Goal: Information Seeking & Learning: Learn about a topic

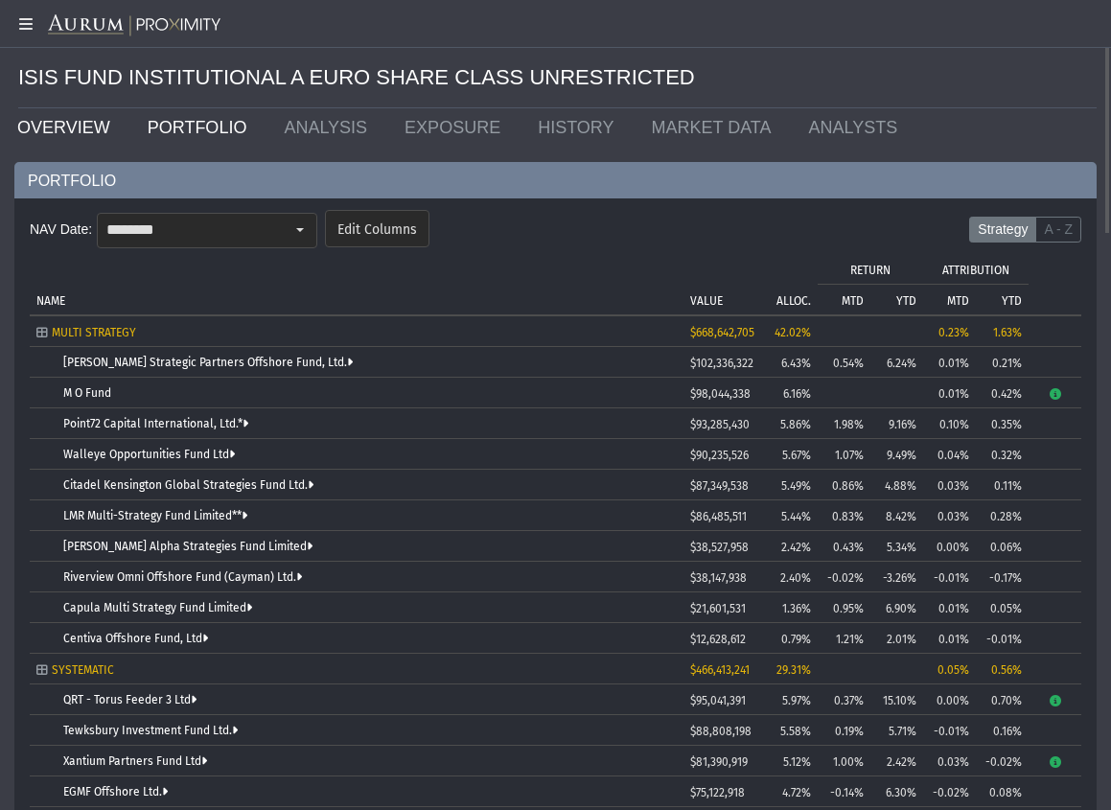
click at [65, 127] on link "OVERVIEW" at bounding box center [68, 127] width 130 height 38
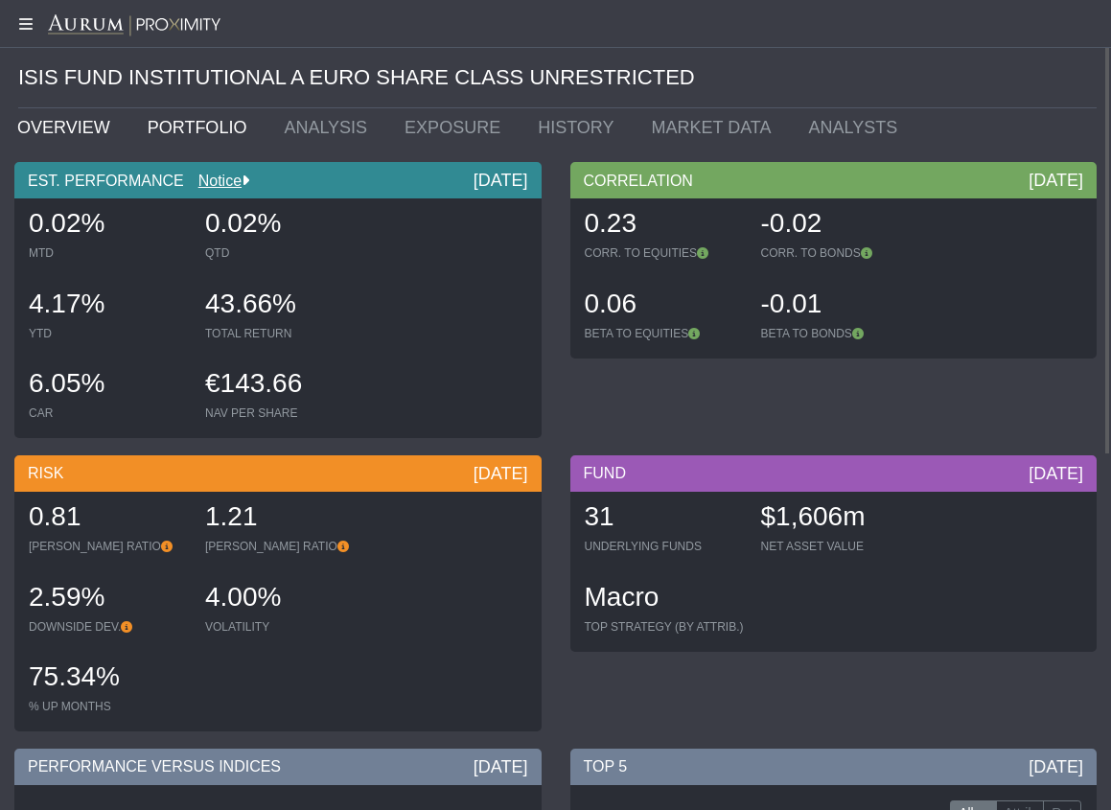
click at [201, 132] on link "PORTFOLIO" at bounding box center [201, 127] width 137 height 38
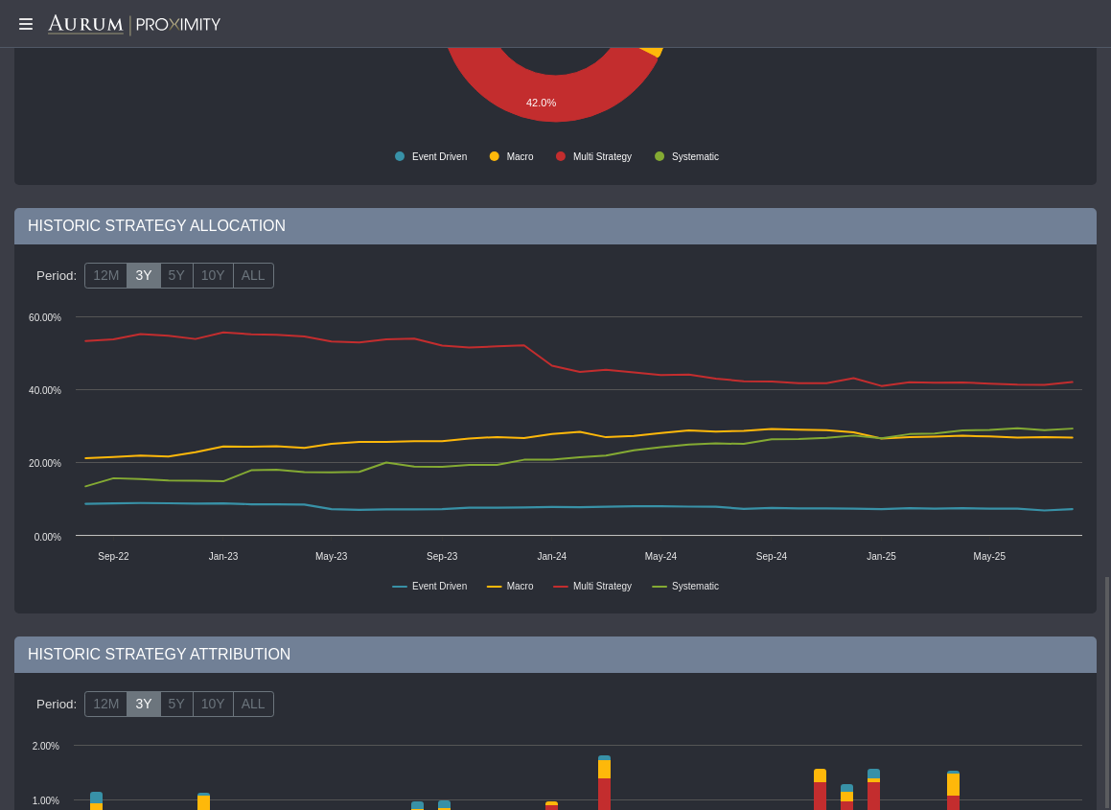
scroll to position [1981, 0]
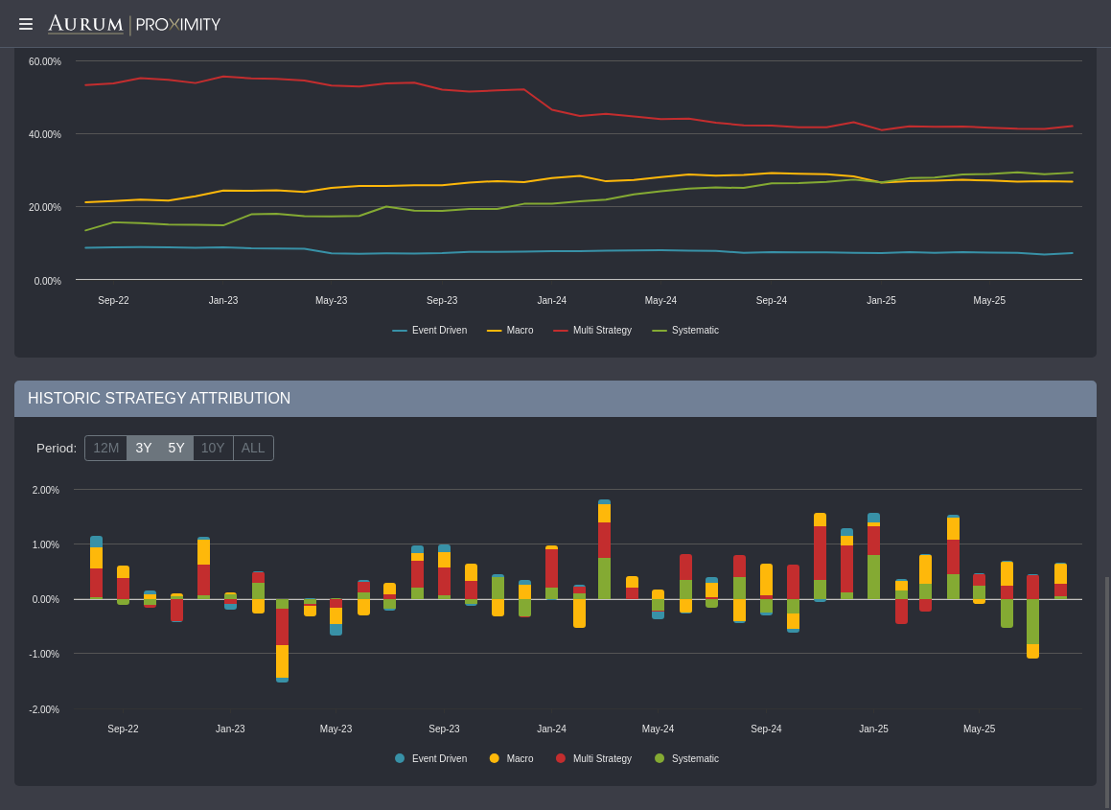
click at [169, 452] on label "5Y" at bounding box center [177, 448] width 34 height 27
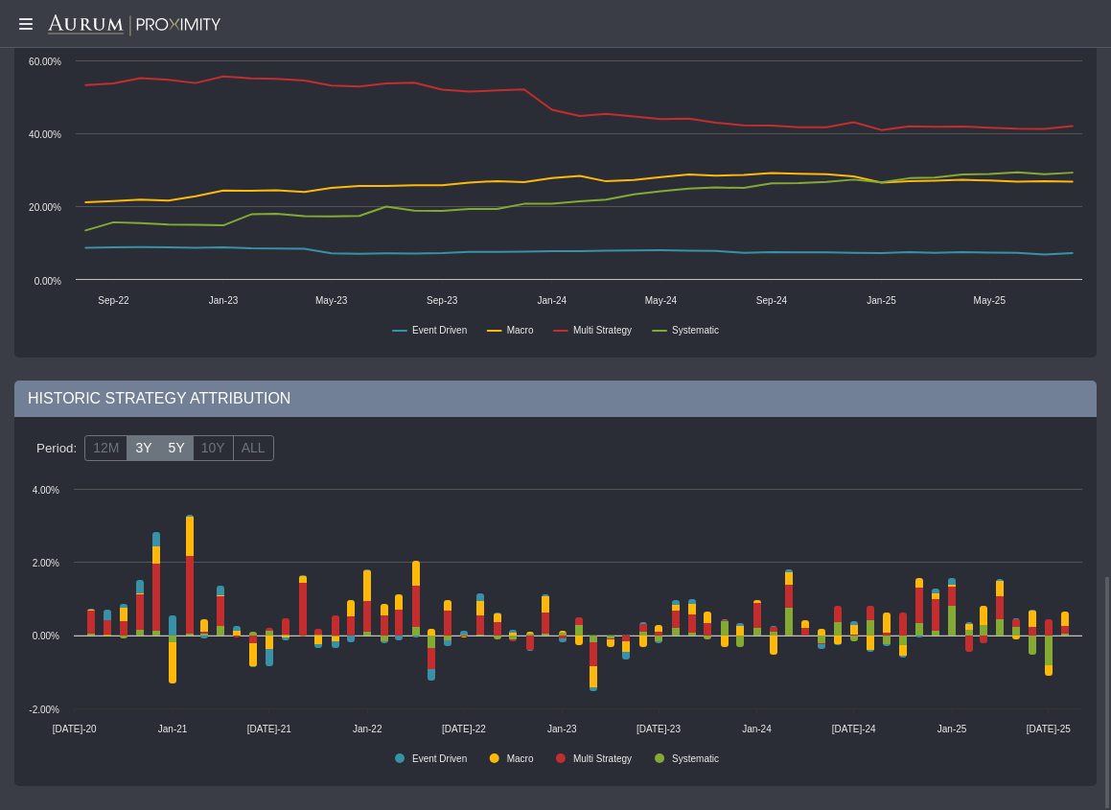
click at [141, 451] on label "3Y" at bounding box center [144, 448] width 34 height 27
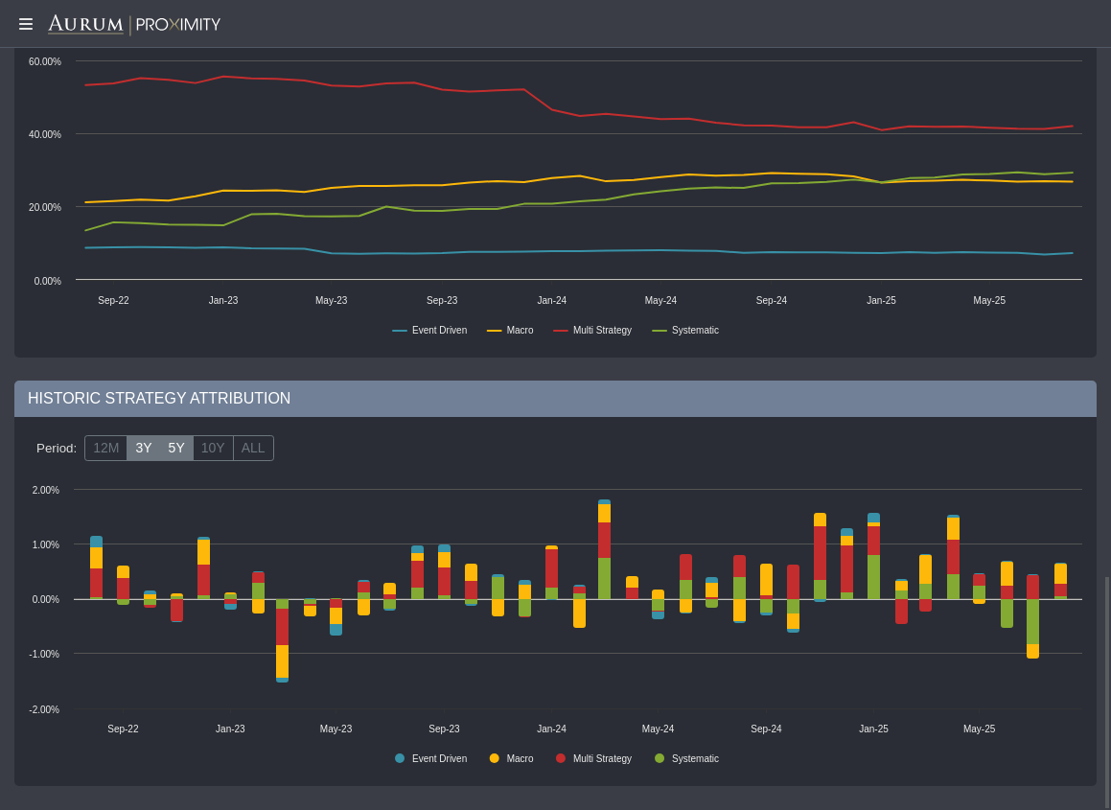
click at [164, 442] on label "5Y" at bounding box center [177, 448] width 34 height 27
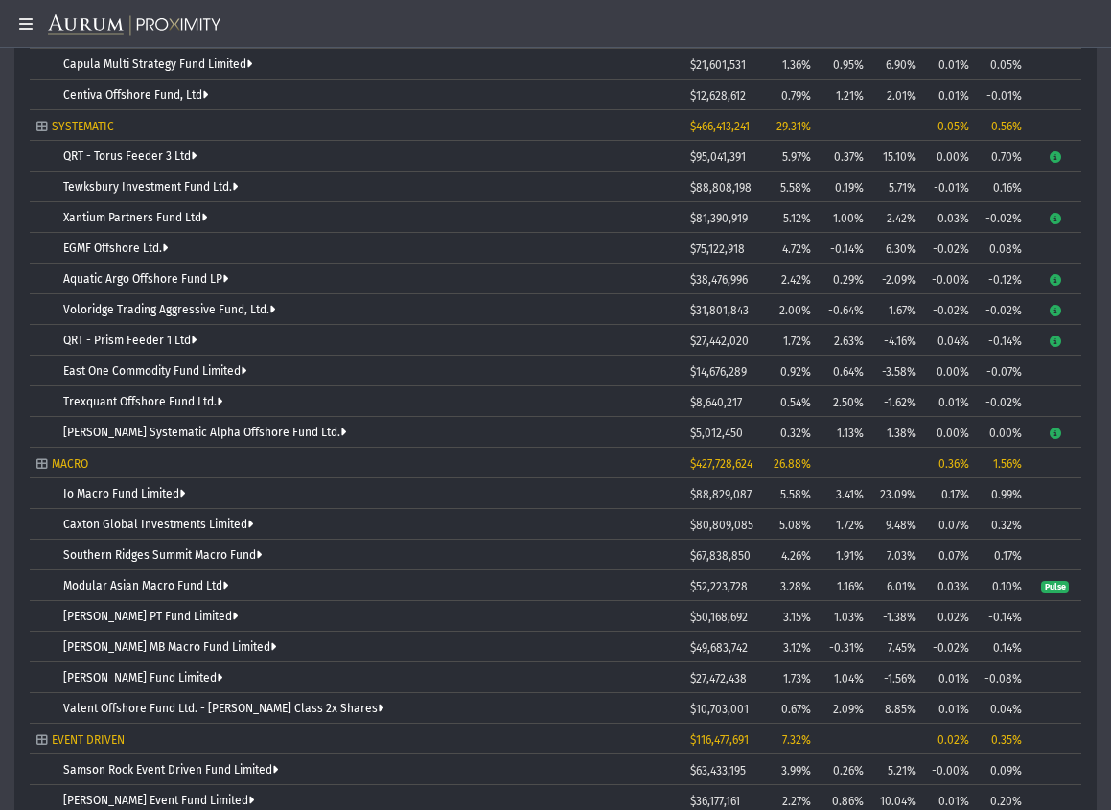
scroll to position [448, 0]
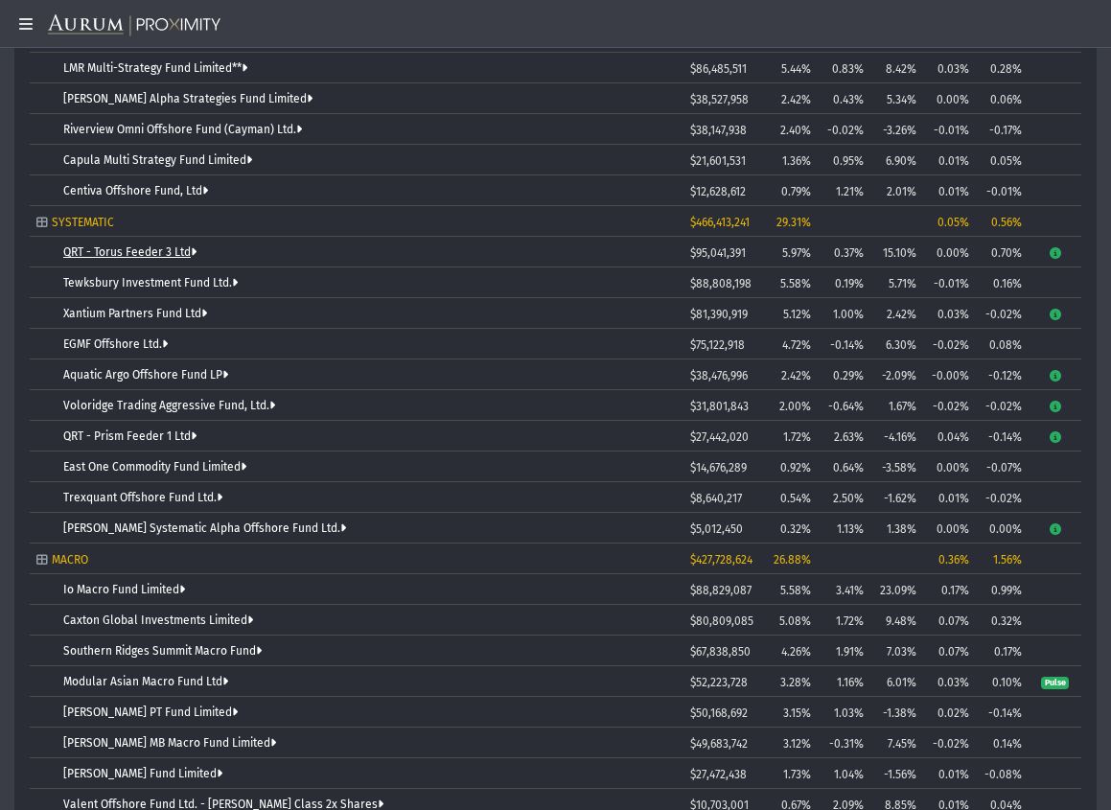
click at [127, 257] on link "QRT - Torus Feeder 3 Ltd" at bounding box center [129, 251] width 133 height 13
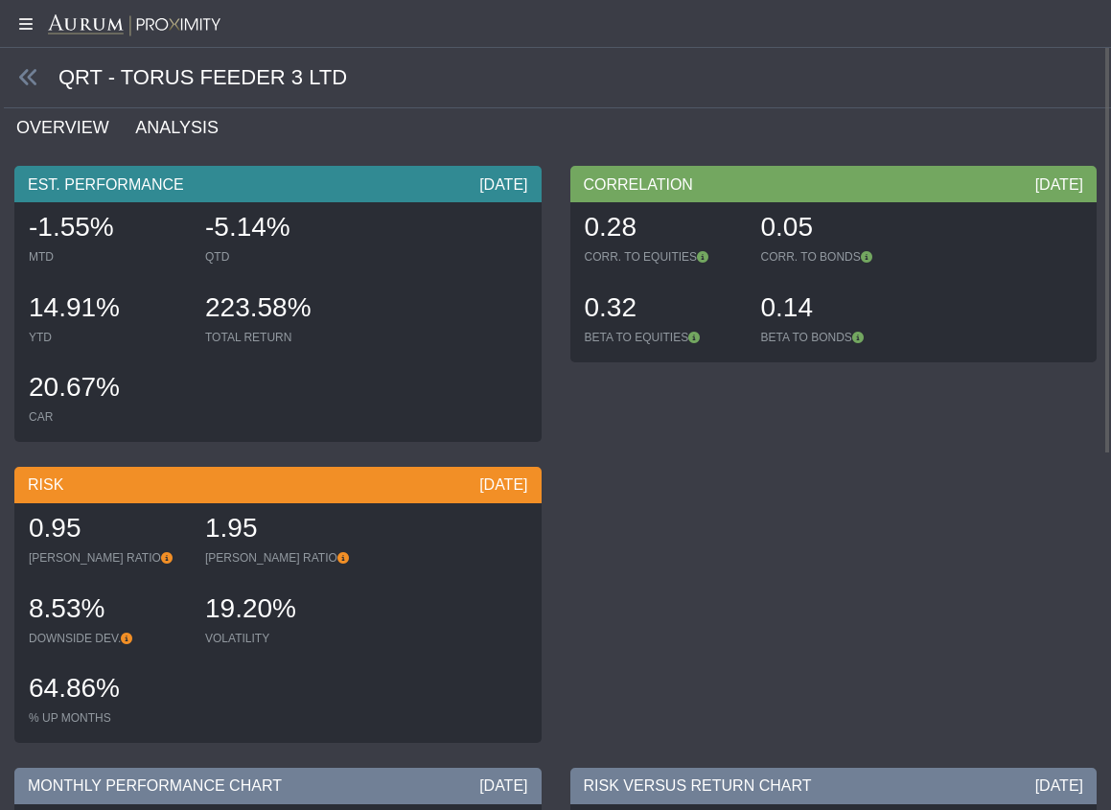
click at [140, 124] on link "ANALYSIS" at bounding box center [187, 127] width 109 height 38
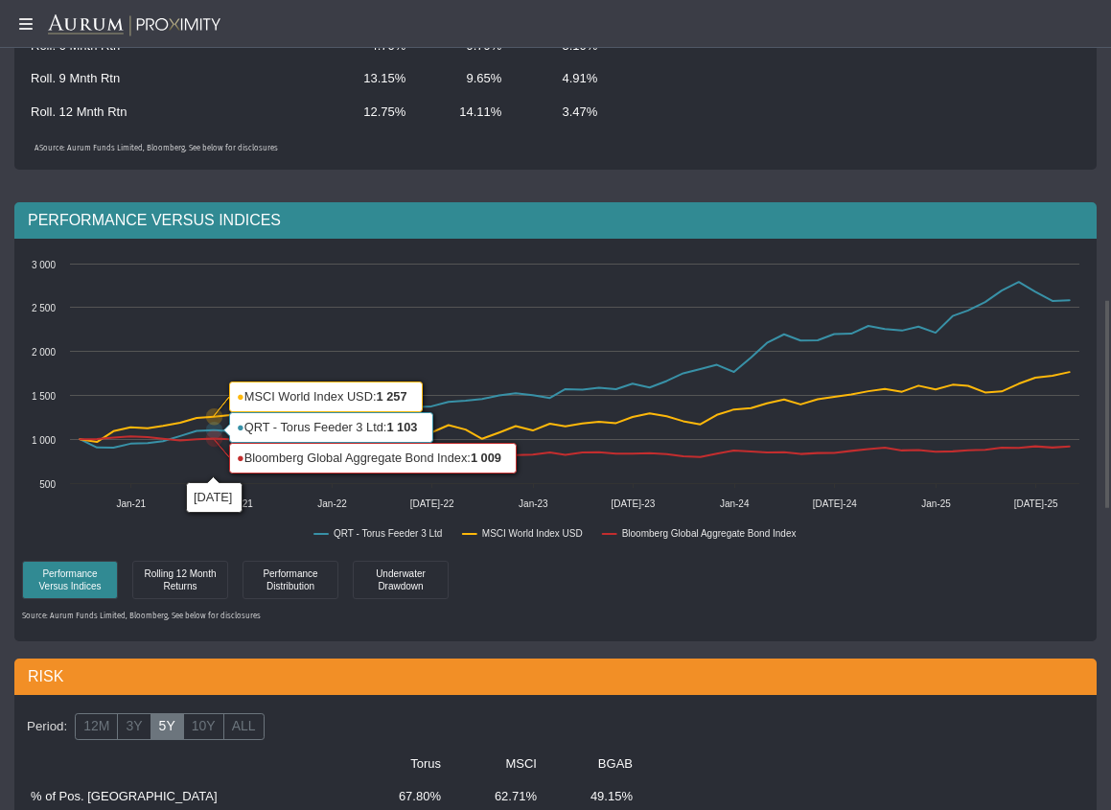
scroll to position [1150, 0]
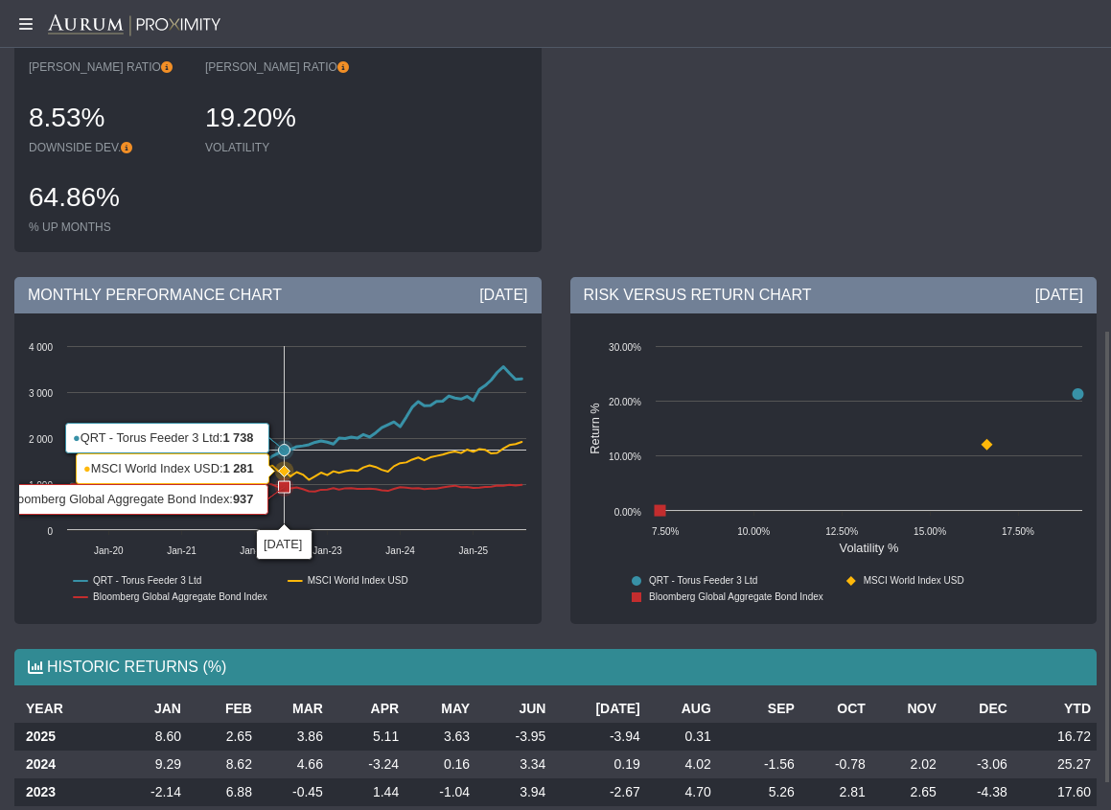
scroll to position [633, 0]
